Goal: Navigation & Orientation: Find specific page/section

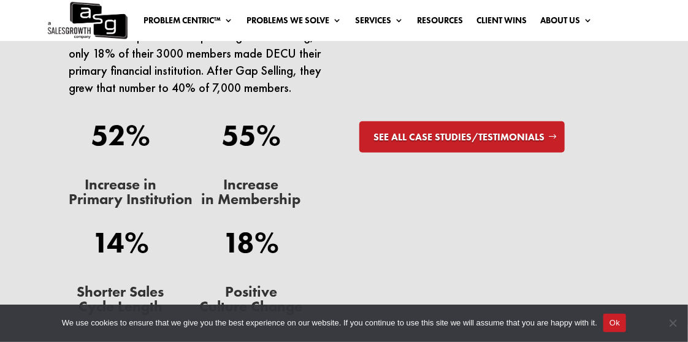
scroll to position [3585, 0]
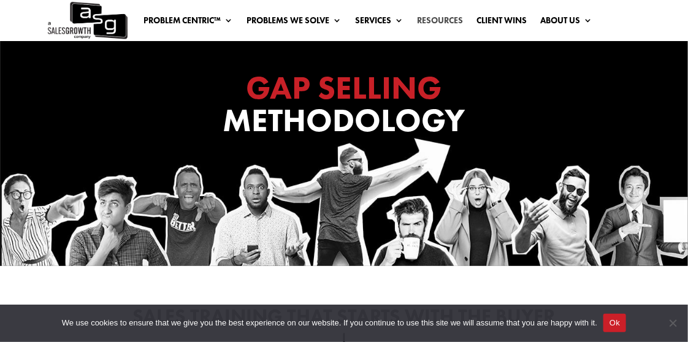
click at [436, 20] on link "Resources" at bounding box center [440, 22] width 46 height 13
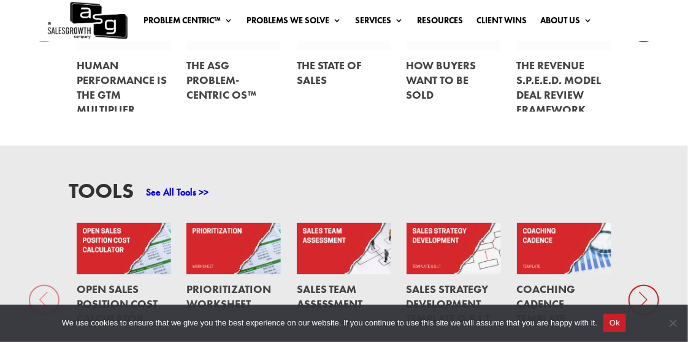
scroll to position [833, 0]
